Goal: Navigation & Orientation: Find specific page/section

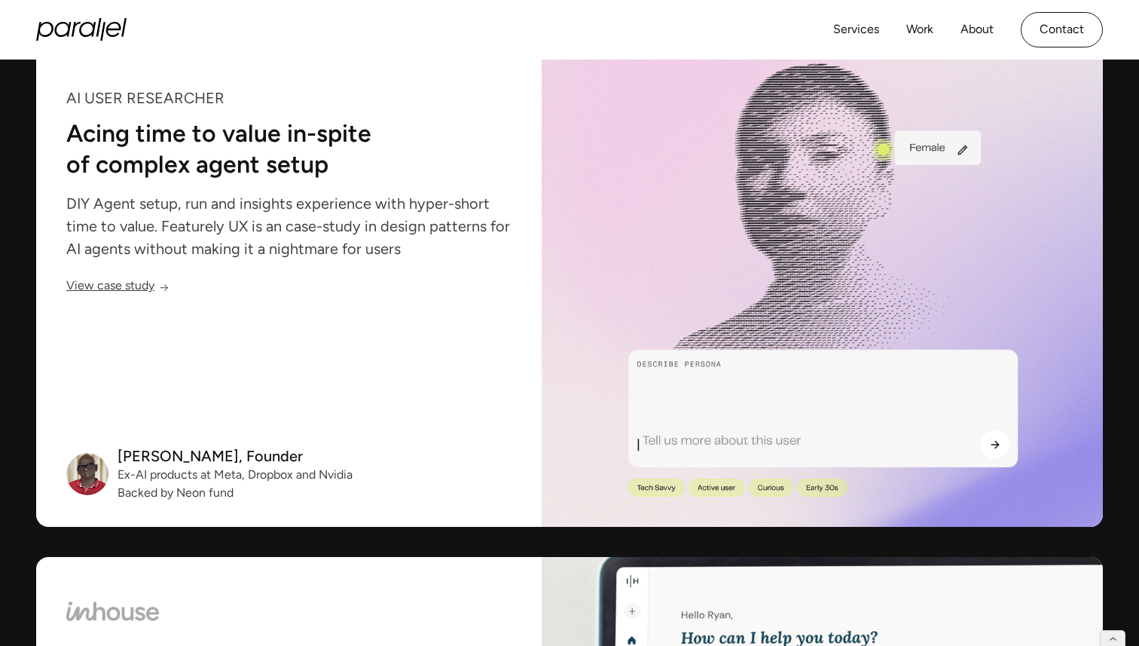
scroll to position [2114, 0]
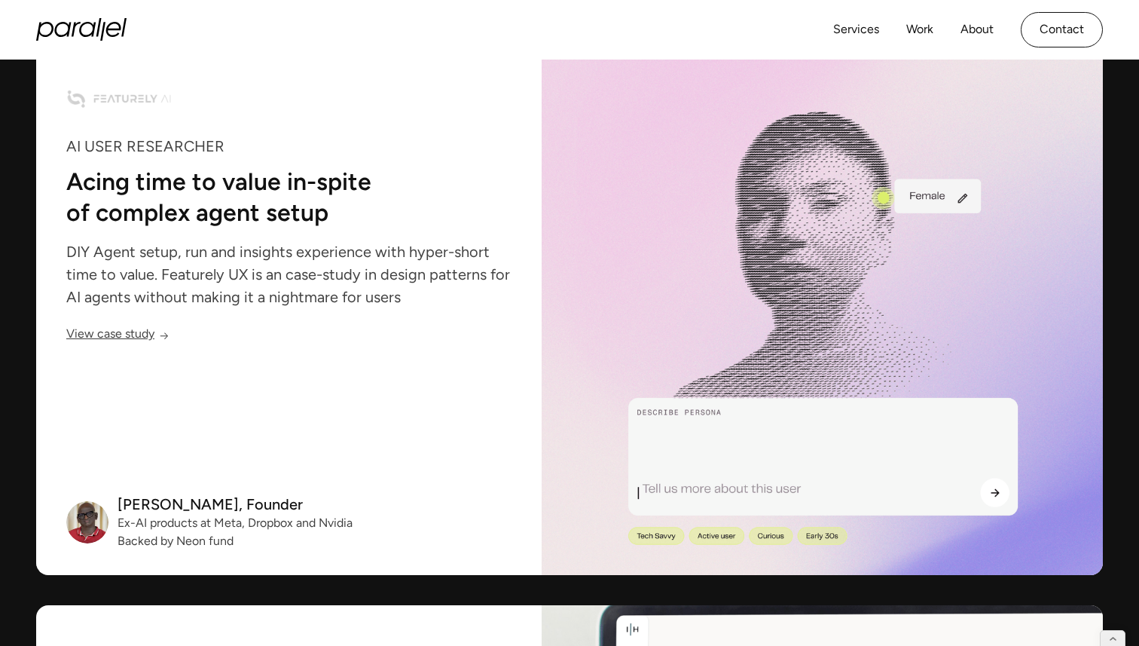
click at [103, 331] on link "View case study" at bounding box center [117, 336] width 103 height 13
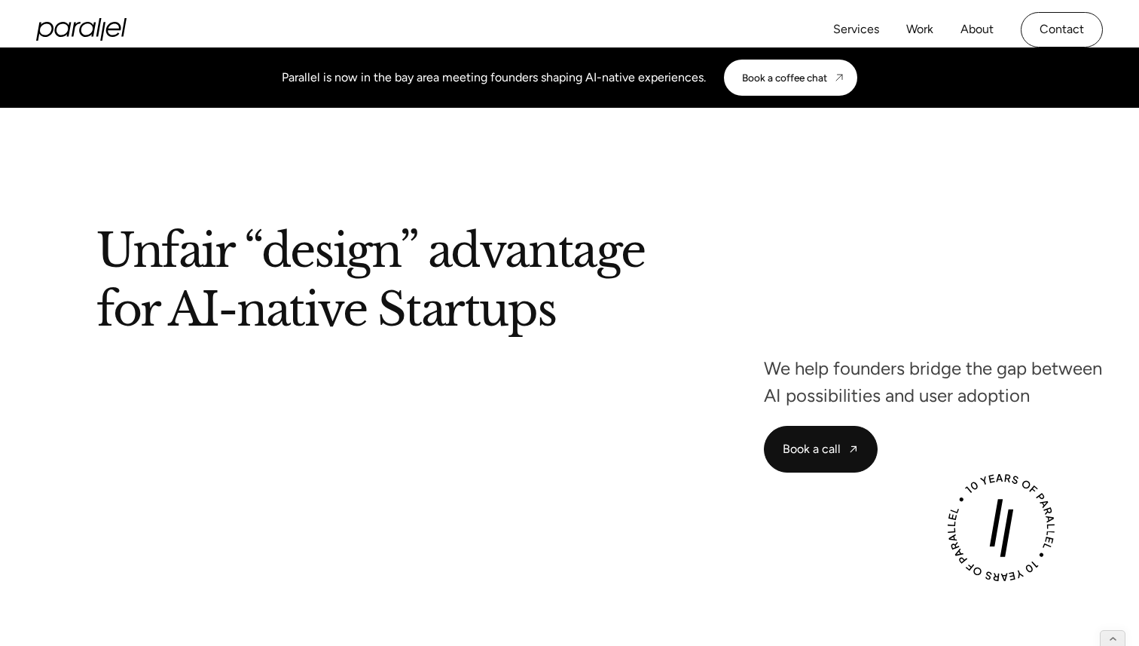
scroll to position [11, 0]
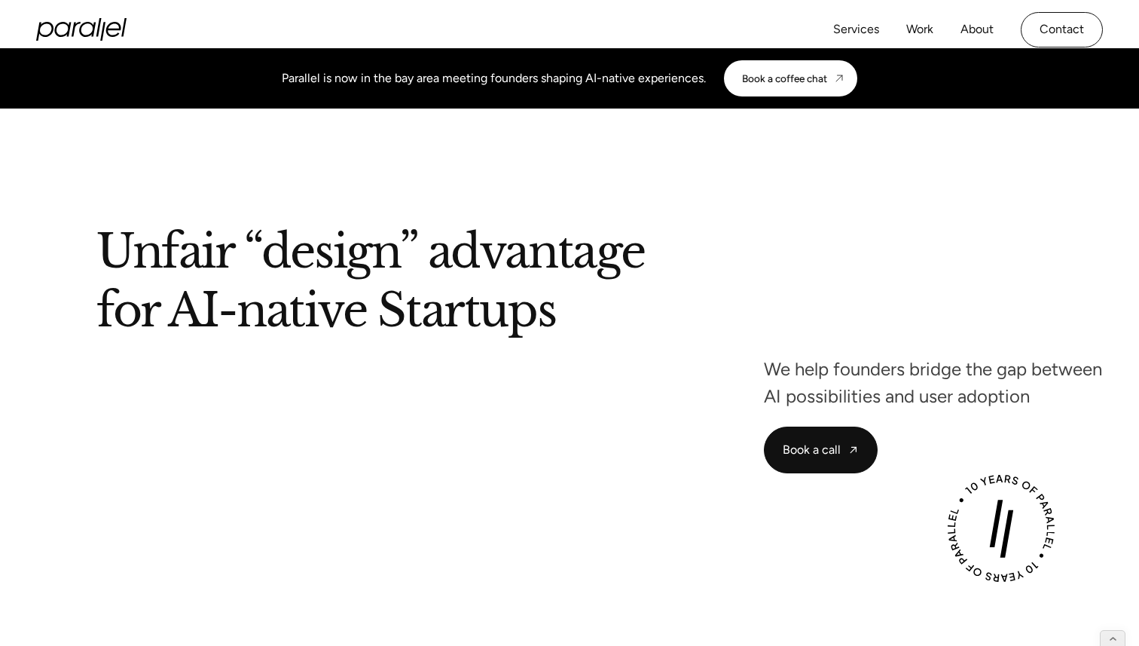
click at [943, 30] on div "Services Work About Careers Contact" at bounding box center [968, 29] width 270 height 35
